Goal: Task Accomplishment & Management: Manage account settings

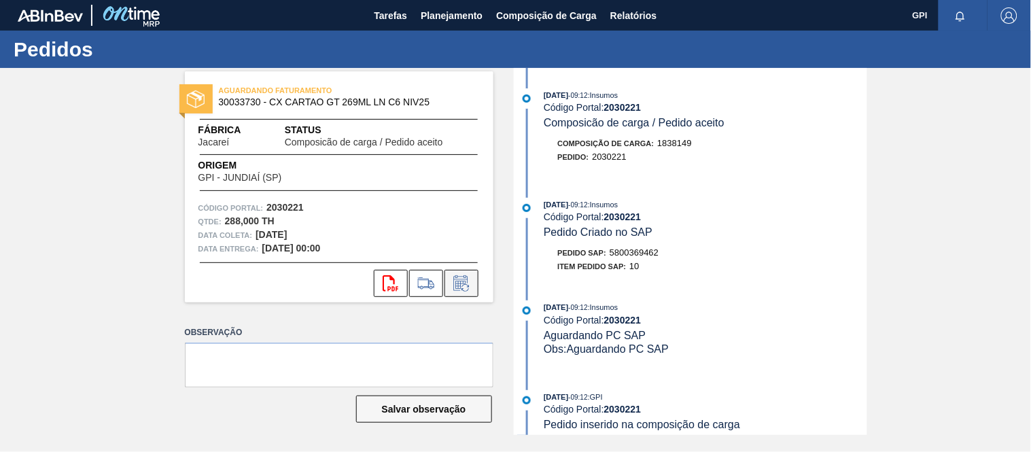
click at [465, 283] on icon at bounding box center [462, 283] width 22 height 16
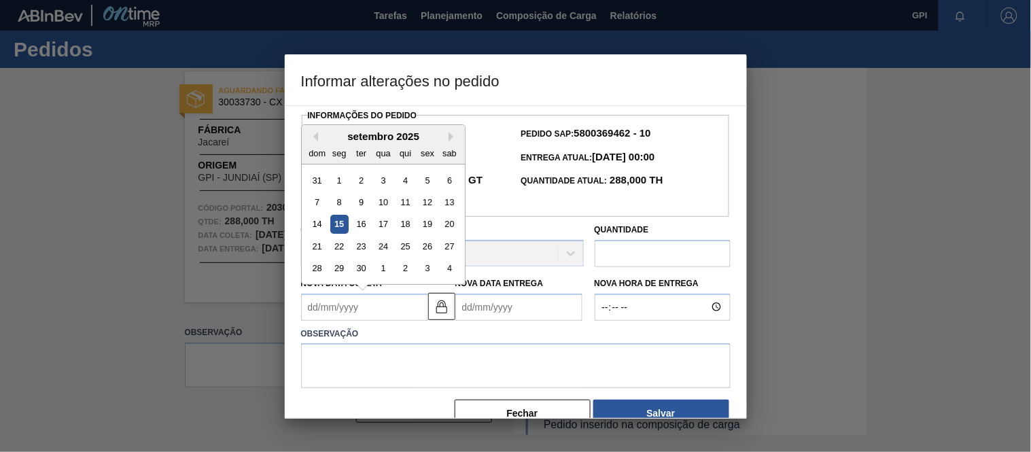
click at [377, 311] on Coleta2030221 "Nova Data Coleta" at bounding box center [364, 307] width 127 height 27
click at [449, 139] on div "setembro 2025" at bounding box center [383, 136] width 163 height 12
click at [451, 141] on button "Next Month" at bounding box center [454, 137] width 10 height 10
click at [382, 206] on div "8" at bounding box center [383, 202] width 18 height 18
type Coleta2030221 "[DATE]"
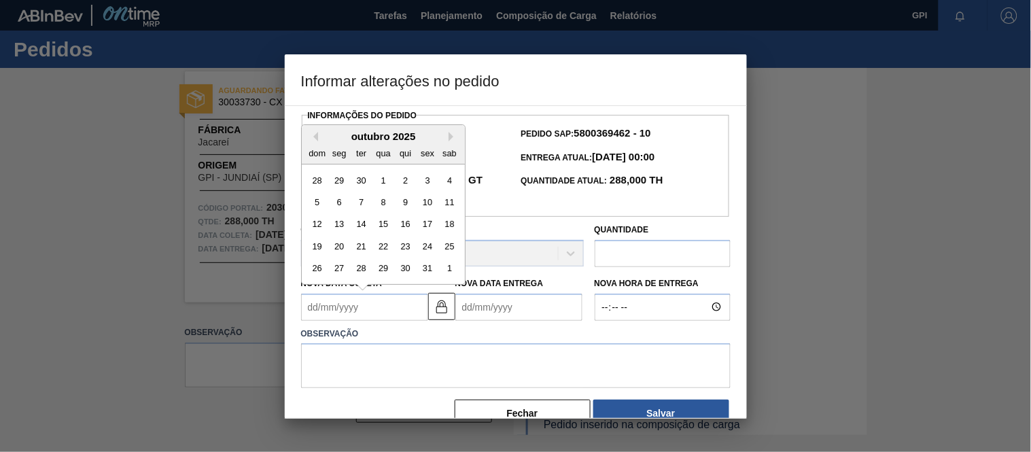
type Entrega2030221 "[DATE]"
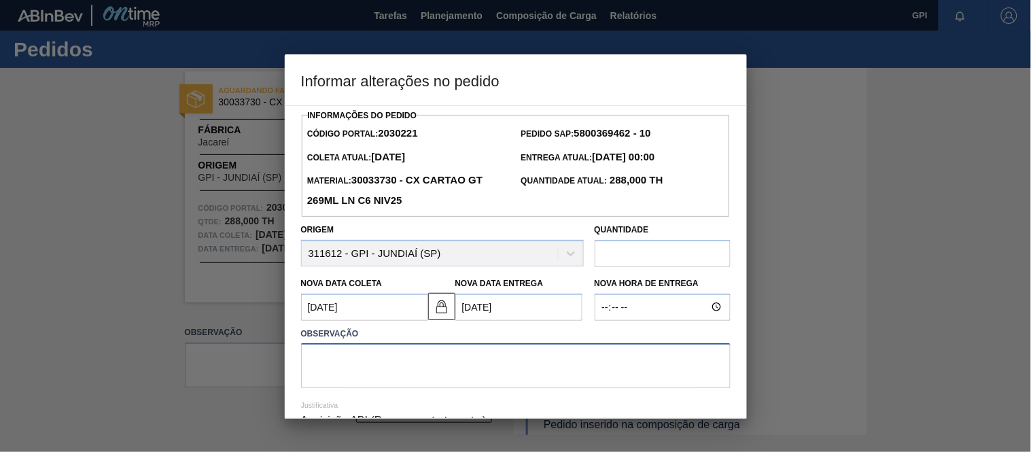
click at [372, 366] on textarea at bounding box center [516, 365] width 430 height 45
type textarea "a"
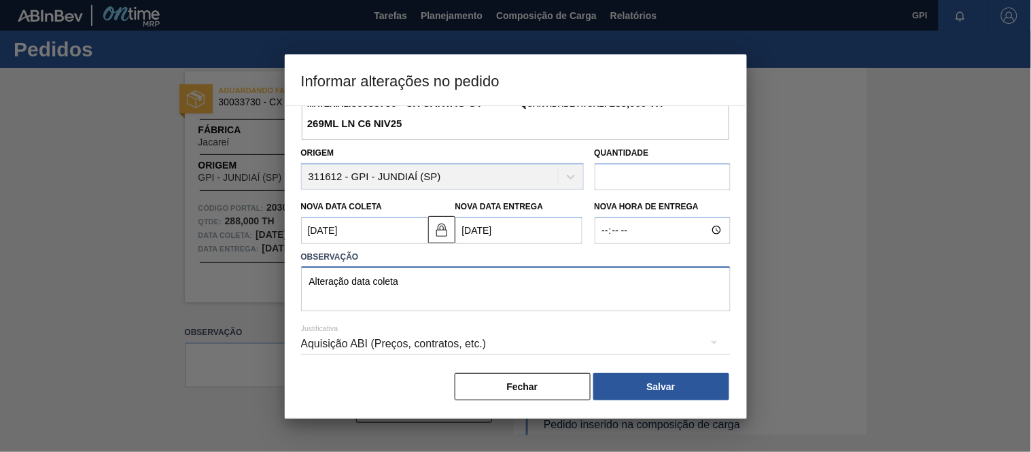
scroll to position [80, 0]
type textarea "Alteração data coleta"
click at [654, 386] on button "Salvar" at bounding box center [661, 386] width 136 height 27
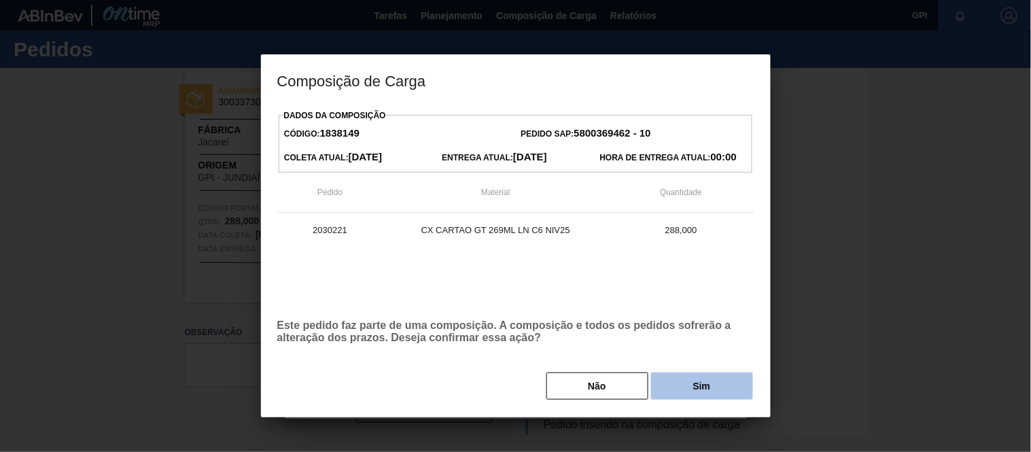
click at [689, 379] on button "Sim" at bounding box center [702, 385] width 102 height 27
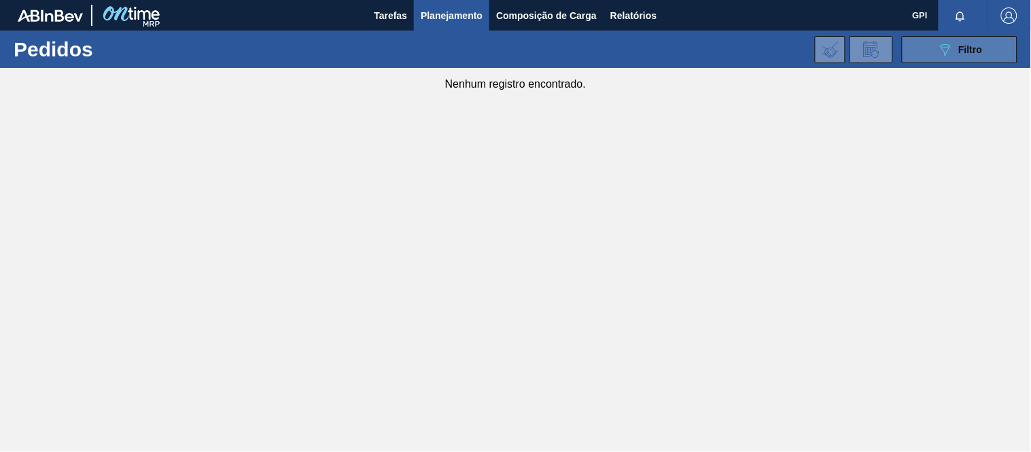
click at [994, 39] on button "089F7B8B-B2A5-4AFE-B5C0-19BA573D28AC Filtro" at bounding box center [960, 49] width 116 height 27
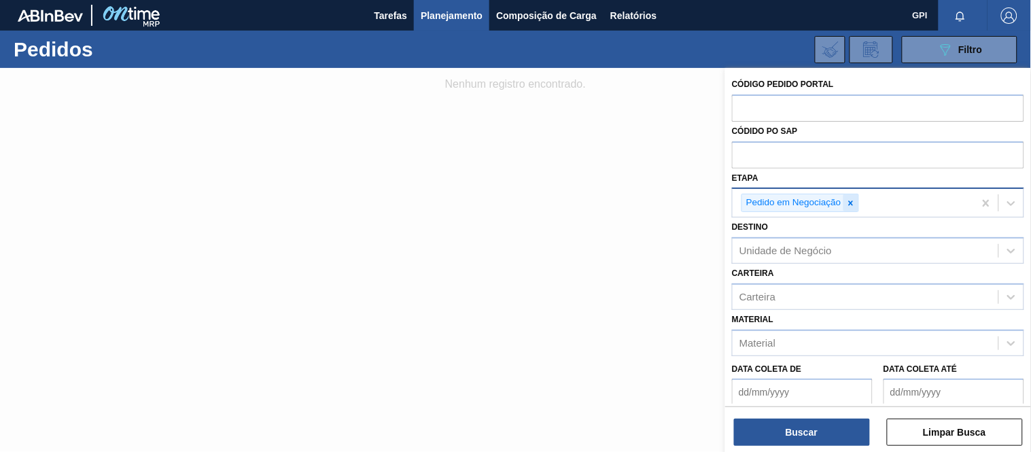
click at [848, 208] on div at bounding box center [850, 202] width 15 height 17
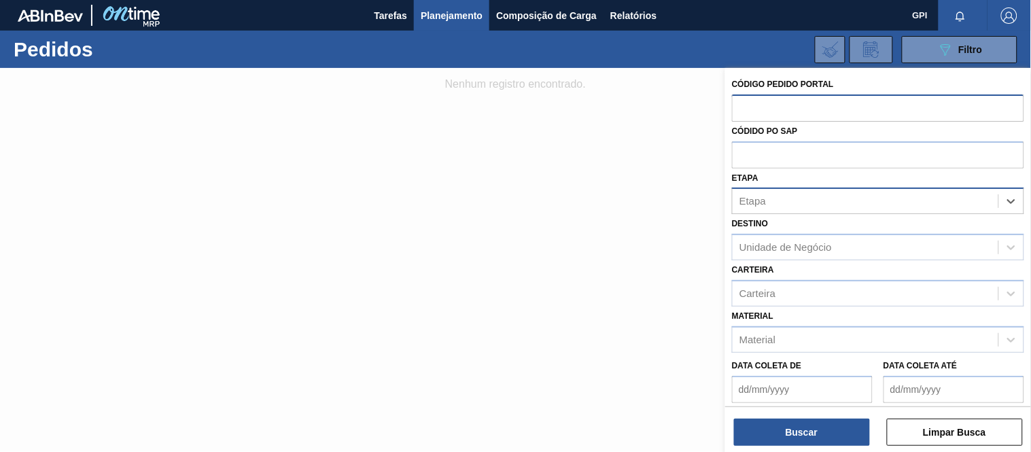
click at [797, 109] on input "text" at bounding box center [878, 107] width 292 height 26
click at [792, 151] on input "text" at bounding box center [878, 154] width 292 height 26
click at [765, 105] on input "text" at bounding box center [878, 107] width 292 height 26
paste input "text"
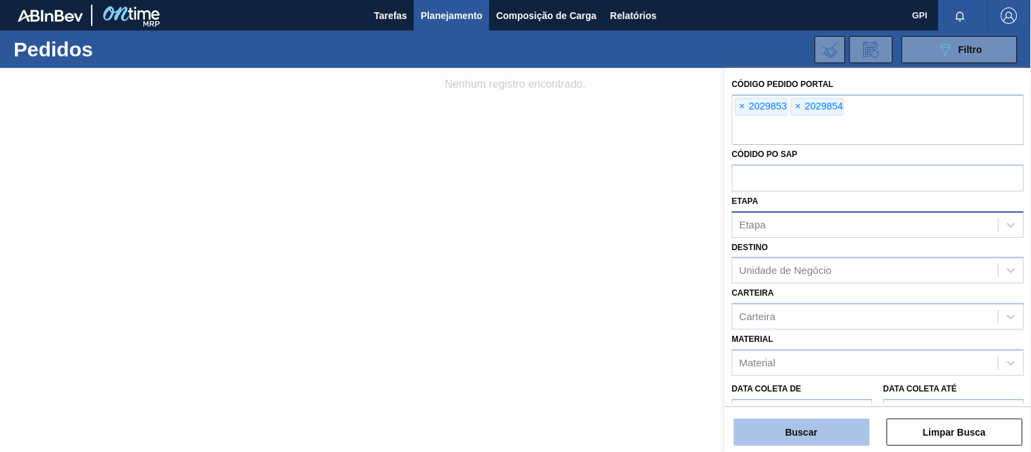
click at [775, 438] on button "Buscar" at bounding box center [802, 432] width 136 height 27
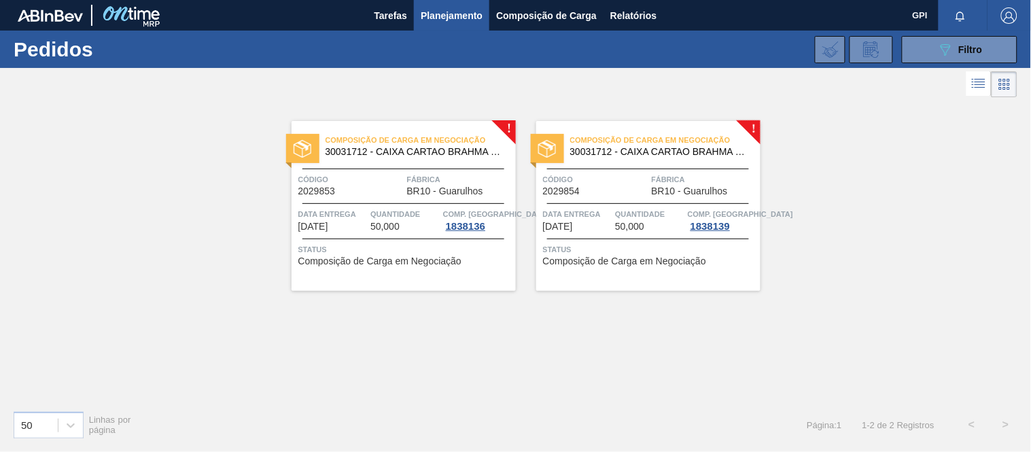
click at [351, 171] on div "Composição de Carga em Negociação 30031712 - CAIXA CARTAO BRAHMA CHOPP 429 C8 N…" at bounding box center [404, 206] width 224 height 170
